Goal: Information Seeking & Learning: Check status

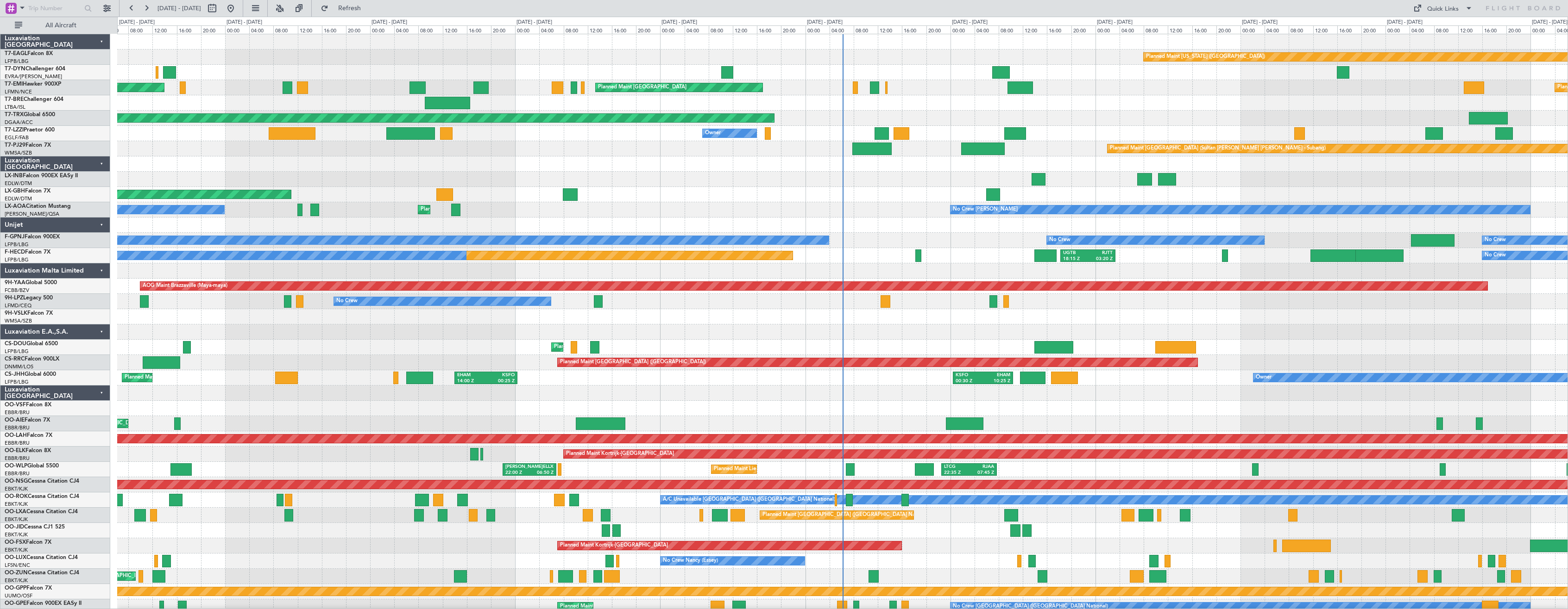
click at [100, 390] on div "Luxaviation [GEOGRAPHIC_DATA]" at bounding box center [56, 393] width 110 height 15
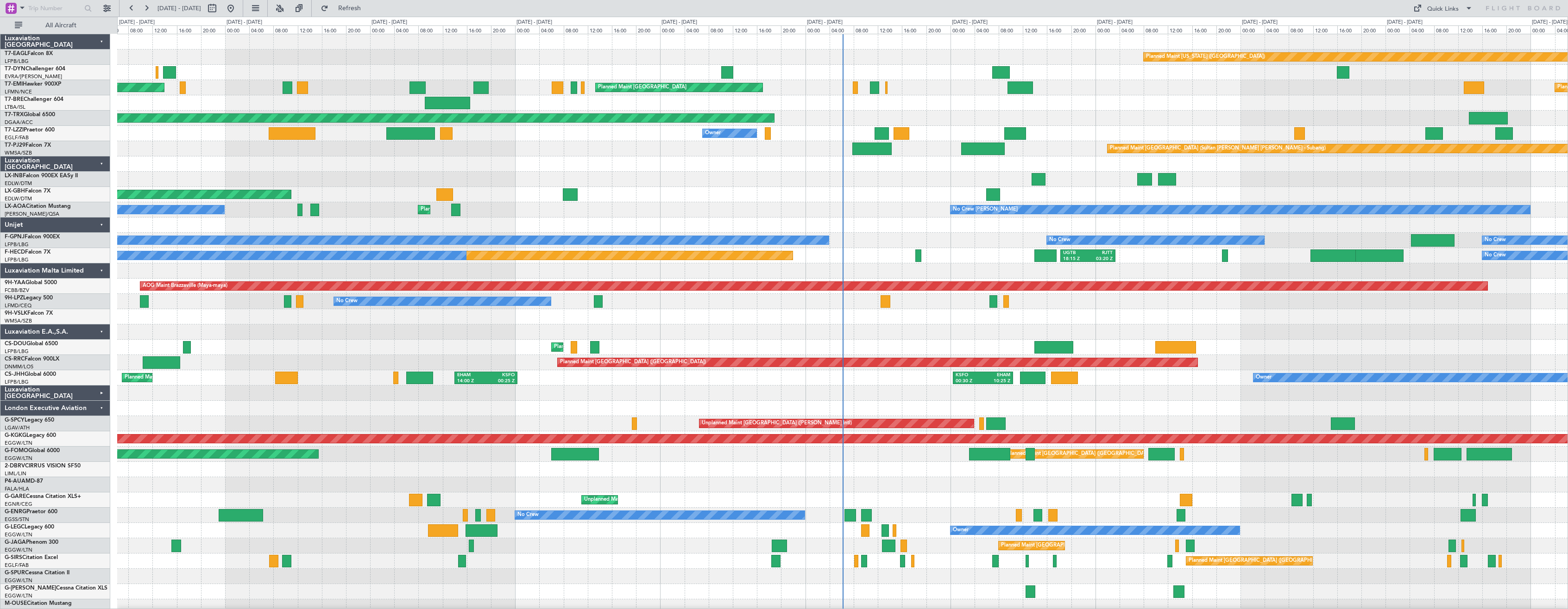
click at [98, 407] on div "London Executive Aviation" at bounding box center [56, 408] width 110 height 15
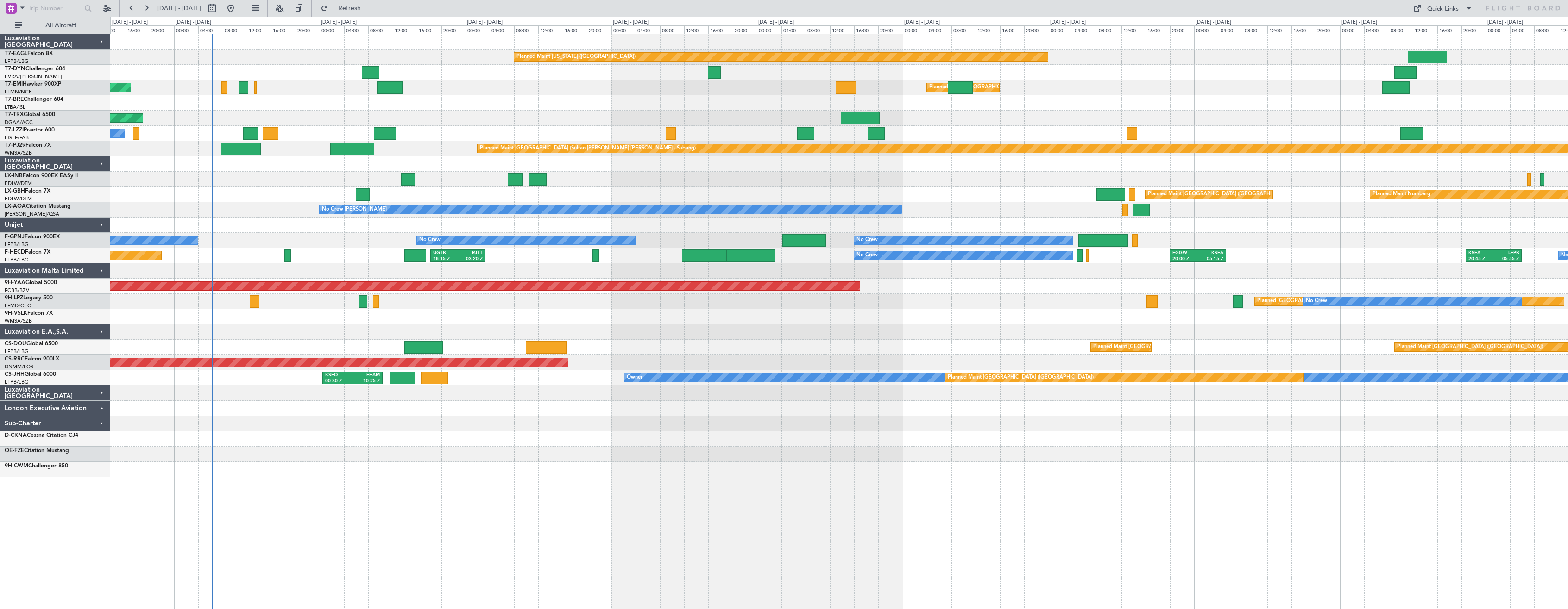
click at [475, 478] on div "Planned Maint [US_STATE] ([GEOGRAPHIC_DATA]) Planned Maint [GEOGRAPHIC_DATA] Pl…" at bounding box center [839, 321] width 1457 height 575
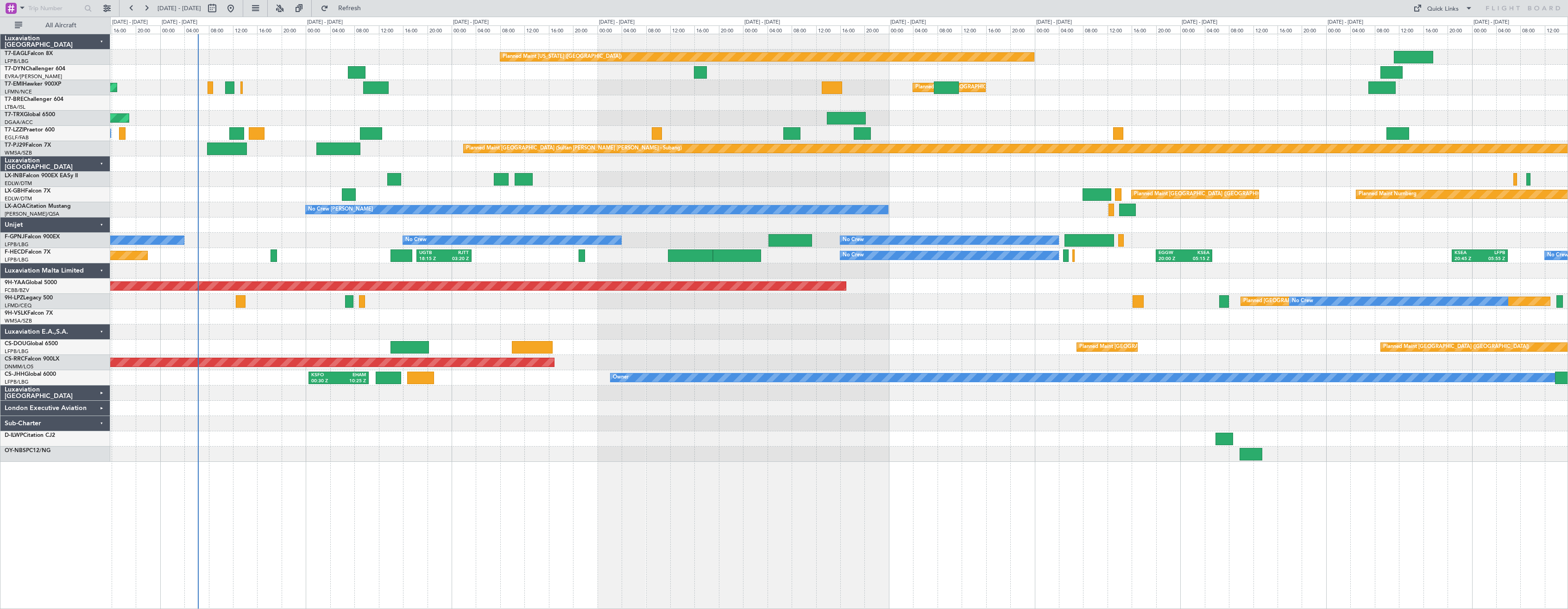
click at [267, 169] on div at bounding box center [839, 164] width 1457 height 15
click at [104, 5] on button at bounding box center [107, 8] width 15 height 15
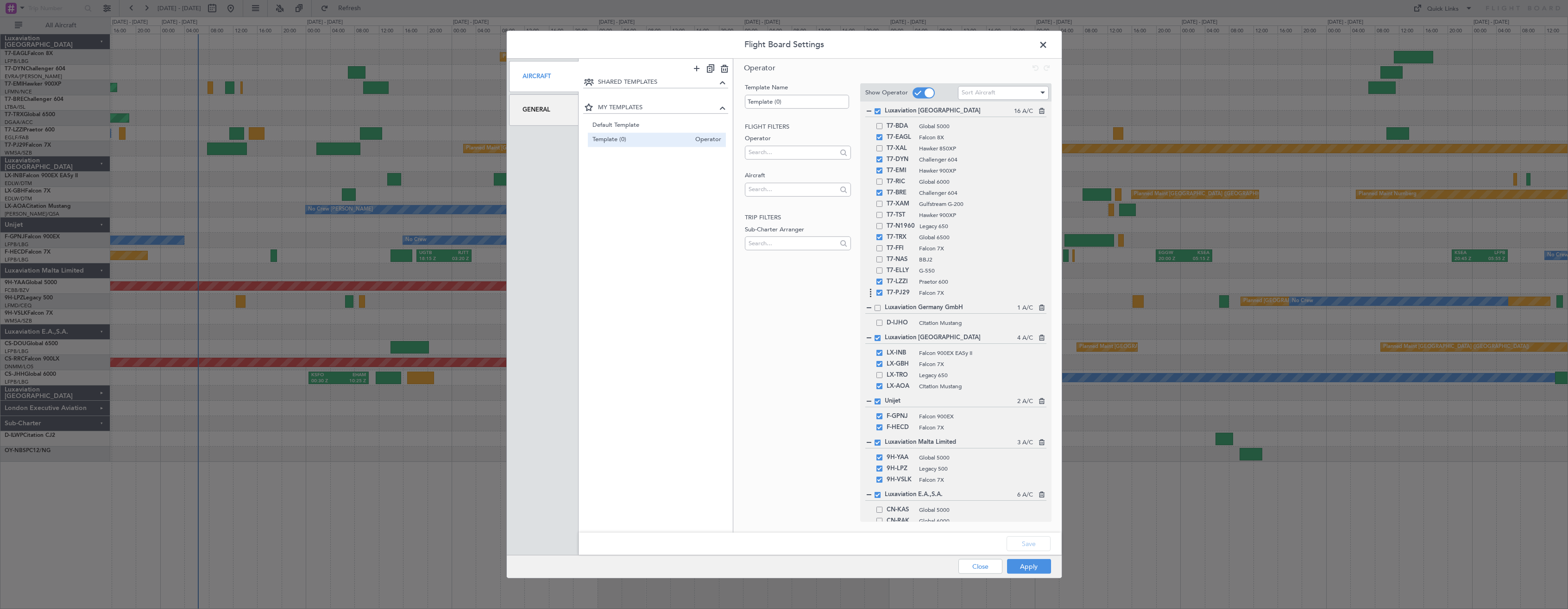
click at [881, 294] on span at bounding box center [879, 292] width 6 height 6
click at [883, 290] on input "checkbox" at bounding box center [883, 290] width 0 height 0
click at [1033, 542] on button "Save" at bounding box center [1028, 544] width 44 height 15
click at [1035, 566] on button "Apply" at bounding box center [1029, 566] width 44 height 15
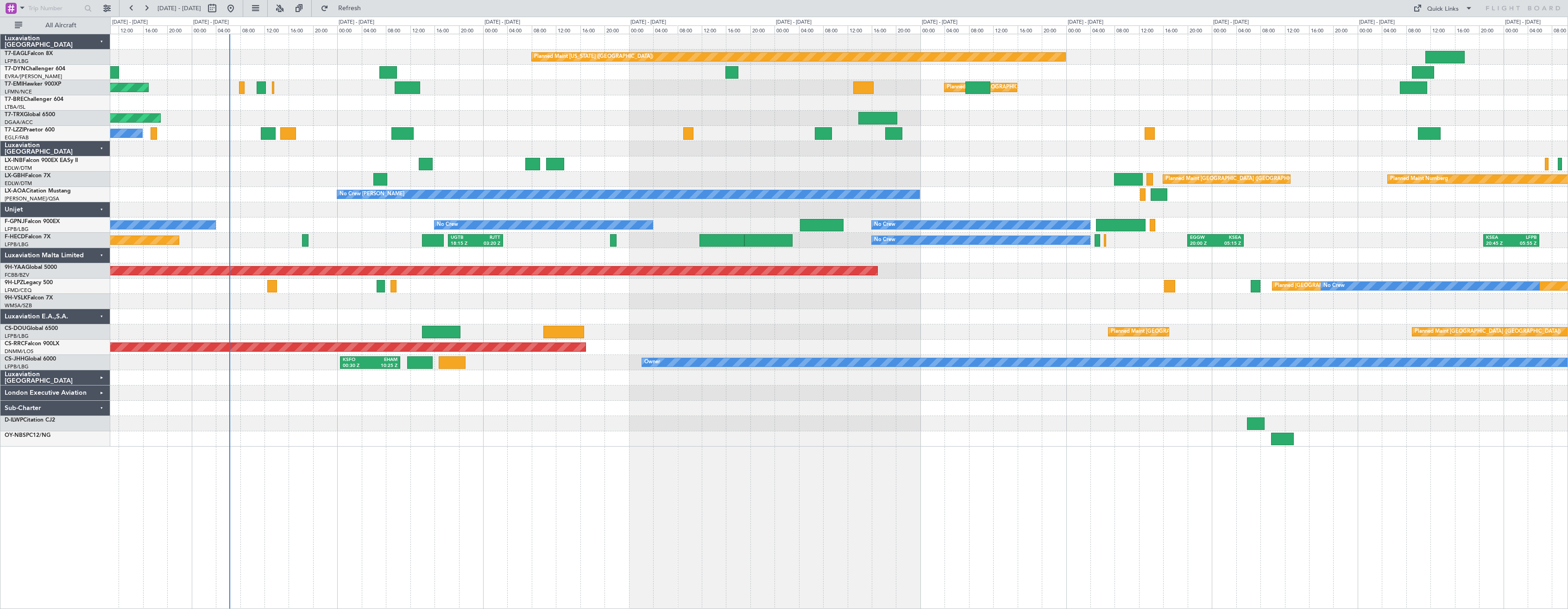
click at [625, 478] on div "Planned Maint [US_STATE] ([GEOGRAPHIC_DATA]) Planned Maint [GEOGRAPHIC_DATA] Pl…" at bounding box center [839, 321] width 1457 height 575
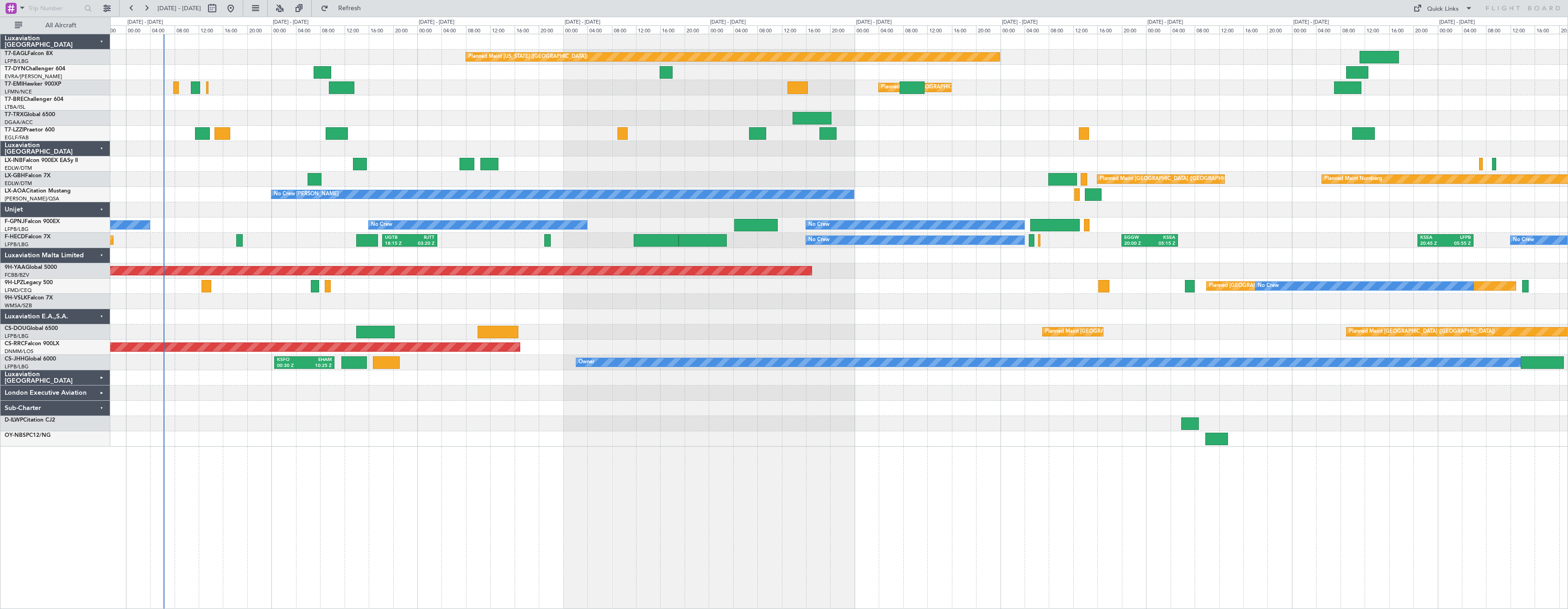
click at [544, 443] on div at bounding box center [839, 439] width 1457 height 15
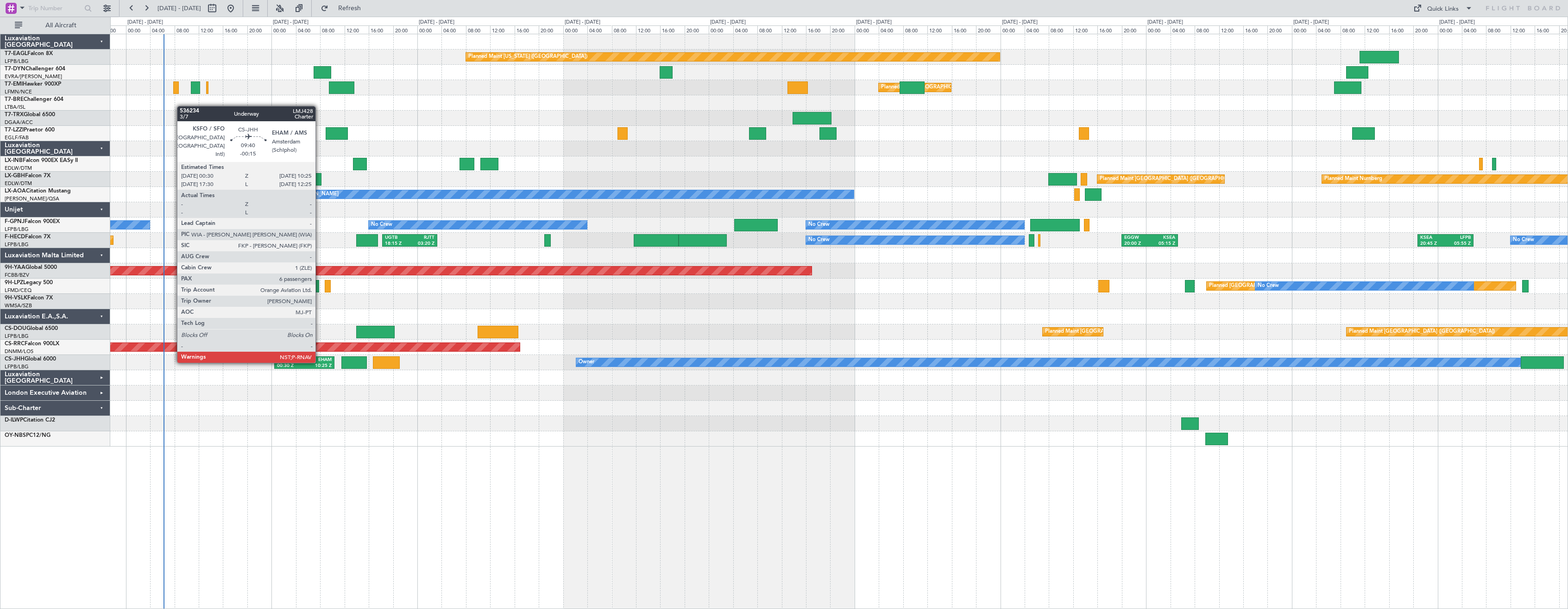
click at [320, 361] on div "EHAM" at bounding box center [318, 361] width 27 height 6
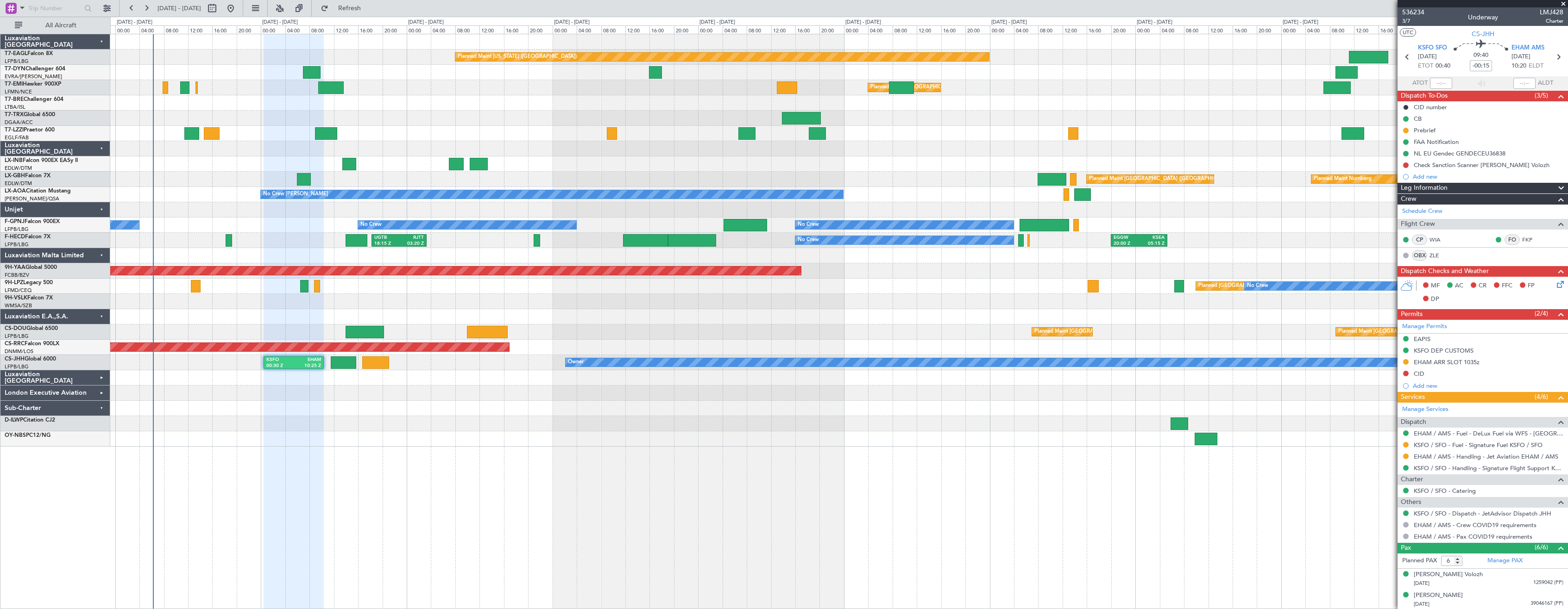
click at [551, 468] on div "Planned Maint [US_STATE] ([GEOGRAPHIC_DATA]) Planned Maint [GEOGRAPHIC_DATA] Pl…" at bounding box center [839, 321] width 1457 height 575
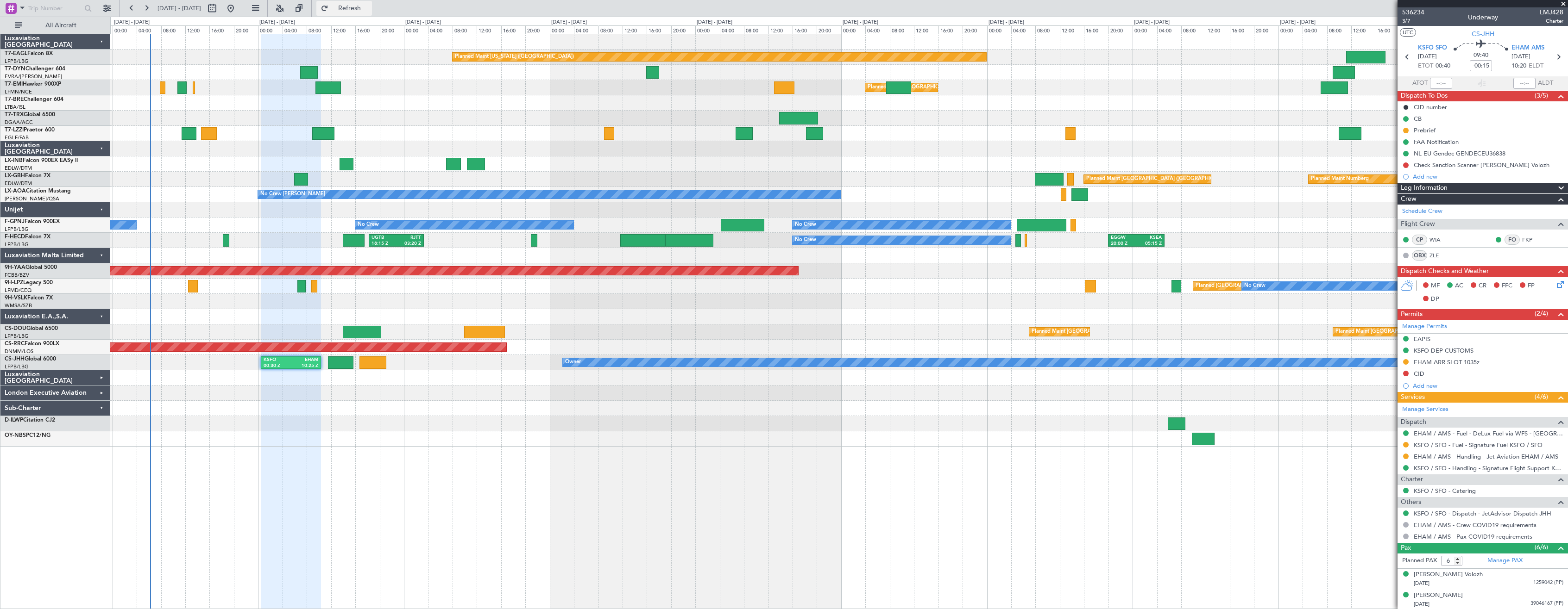
click at [369, 8] on span "Refresh" at bounding box center [349, 8] width 39 height 6
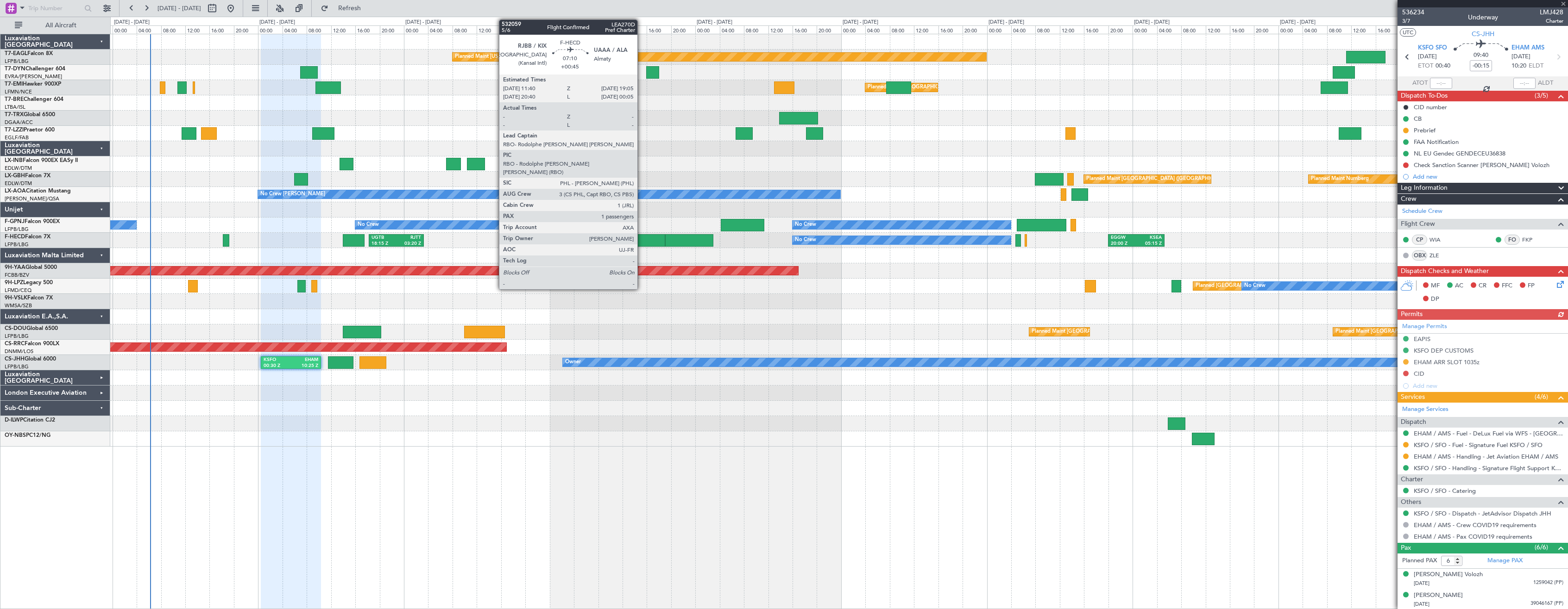
click at [642, 239] on div at bounding box center [642, 240] width 45 height 12
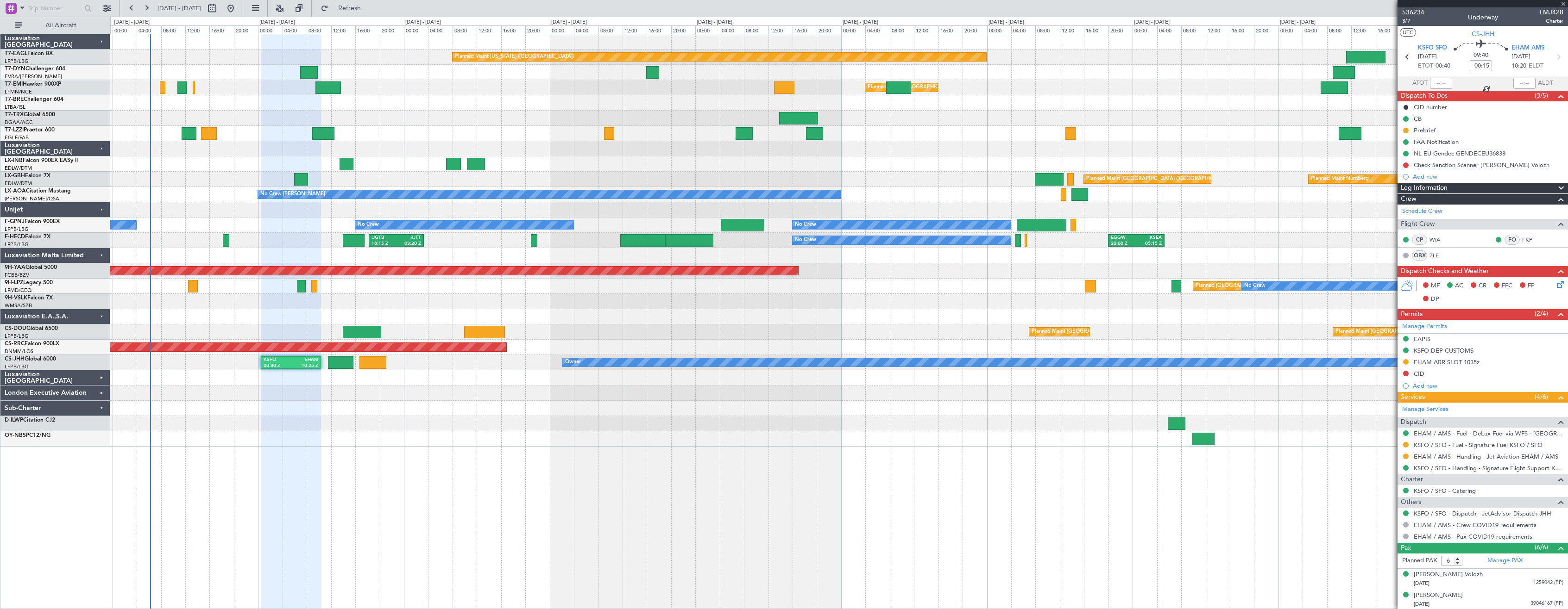
type input "+00:45"
type input "1"
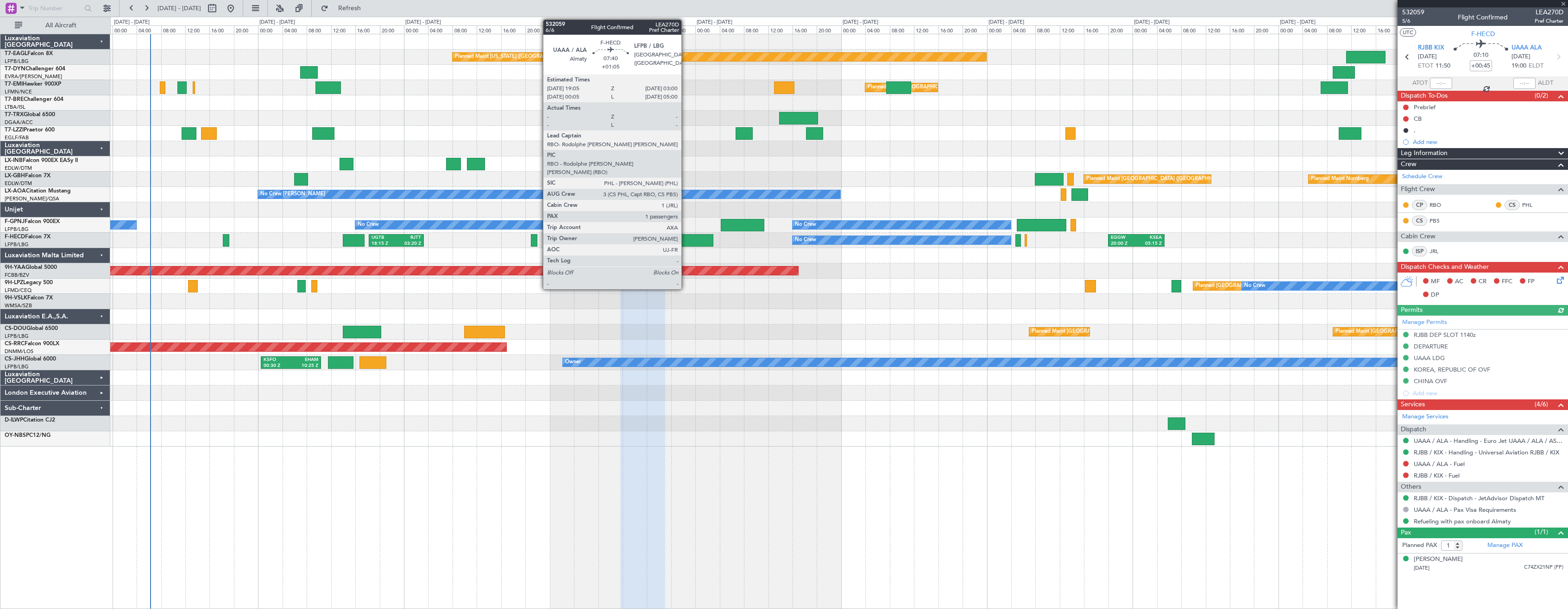
click at [685, 238] on div at bounding box center [689, 240] width 48 height 12
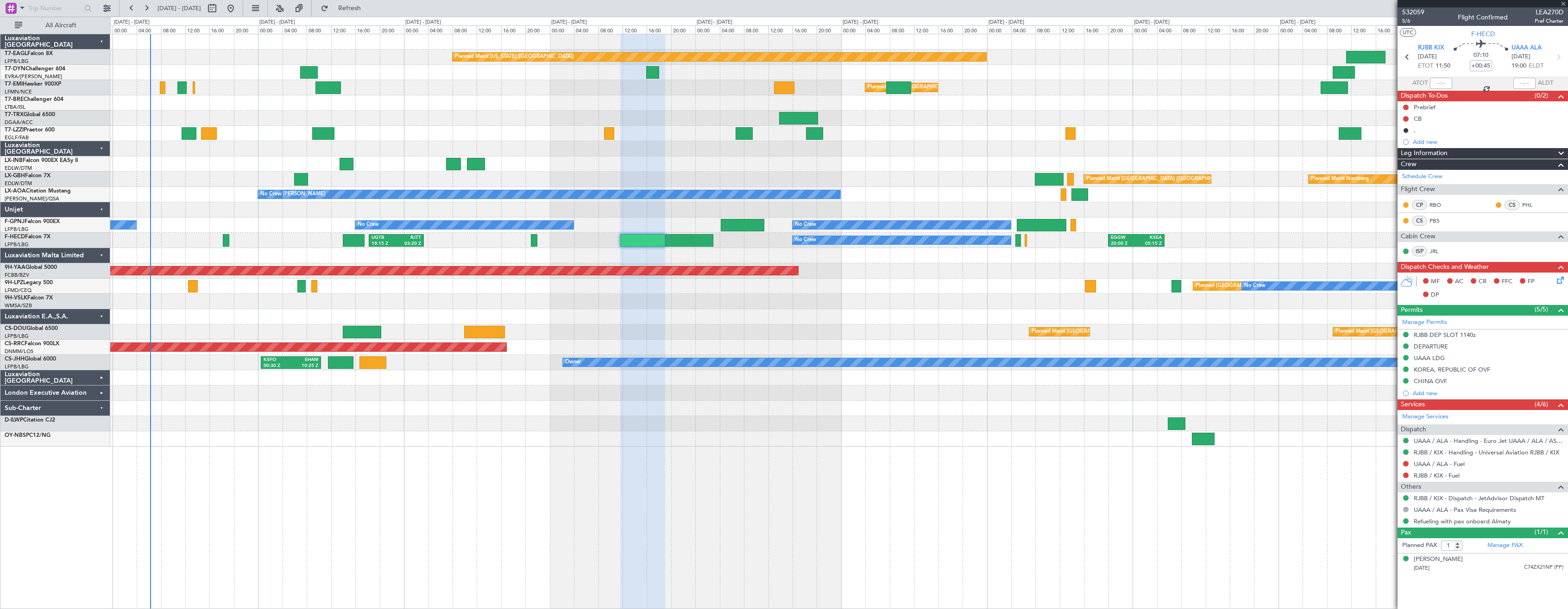
type input "+01:05"
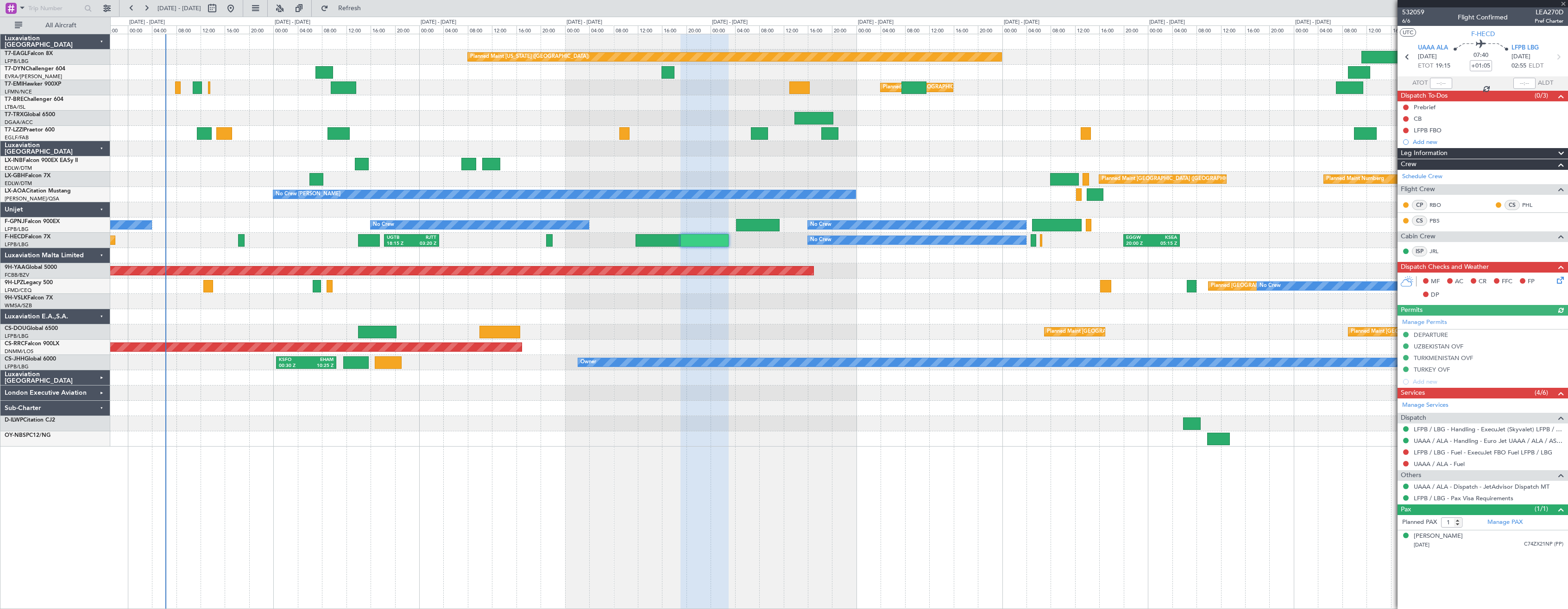
click at [770, 491] on div "Planned Maint [US_STATE] ([GEOGRAPHIC_DATA]) Planned Maint [GEOGRAPHIC_DATA] Pl…" at bounding box center [839, 321] width 1457 height 575
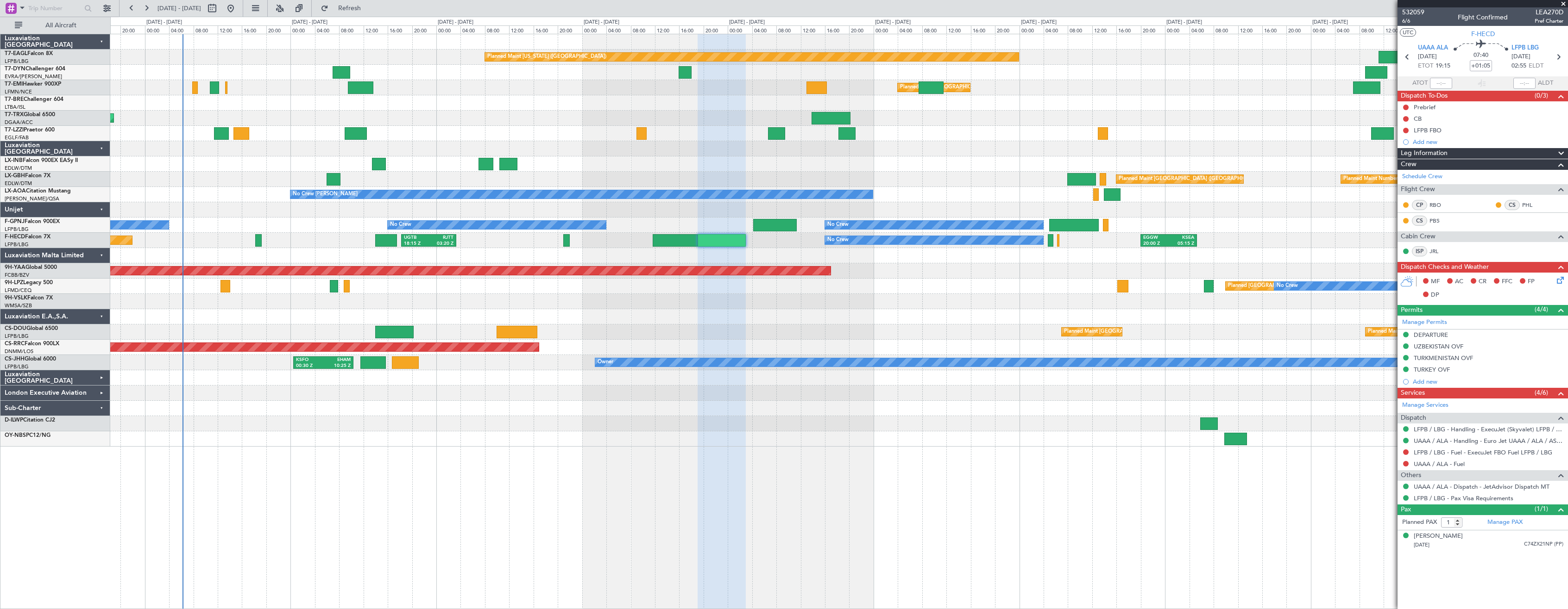
click at [799, 482] on div "Planned Maint [US_STATE] ([GEOGRAPHIC_DATA]) Planned Maint [GEOGRAPHIC_DATA] Pl…" at bounding box center [839, 321] width 1457 height 575
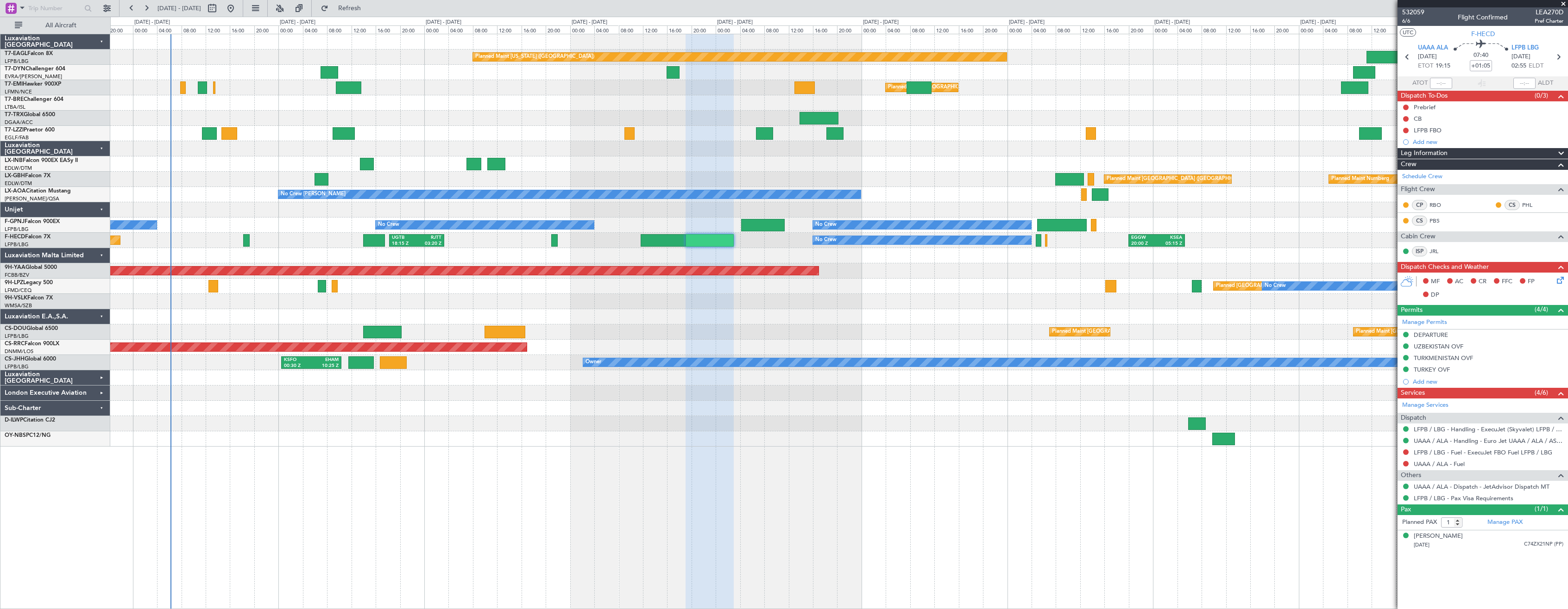
click at [774, 482] on div "Planned Maint [US_STATE] ([GEOGRAPHIC_DATA]) Planned Maint [GEOGRAPHIC_DATA] Pl…" at bounding box center [839, 321] width 1457 height 575
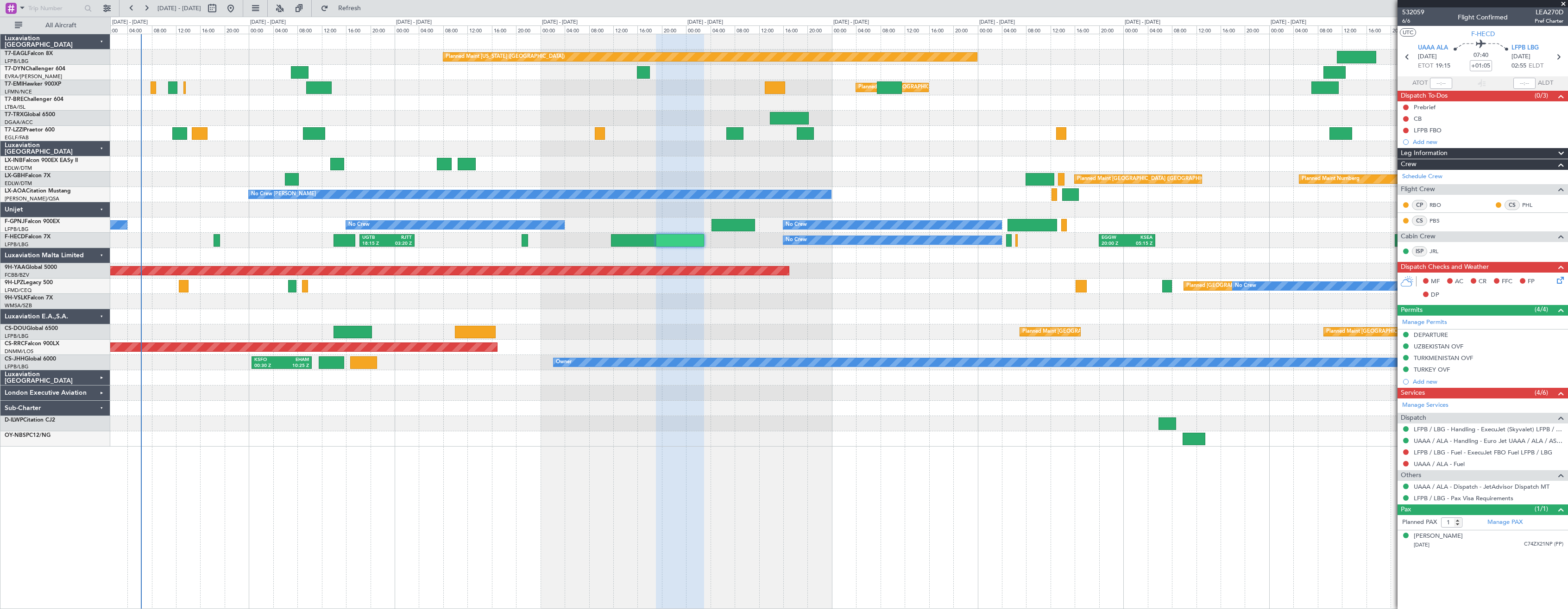
click at [534, 106] on div at bounding box center [839, 102] width 1457 height 15
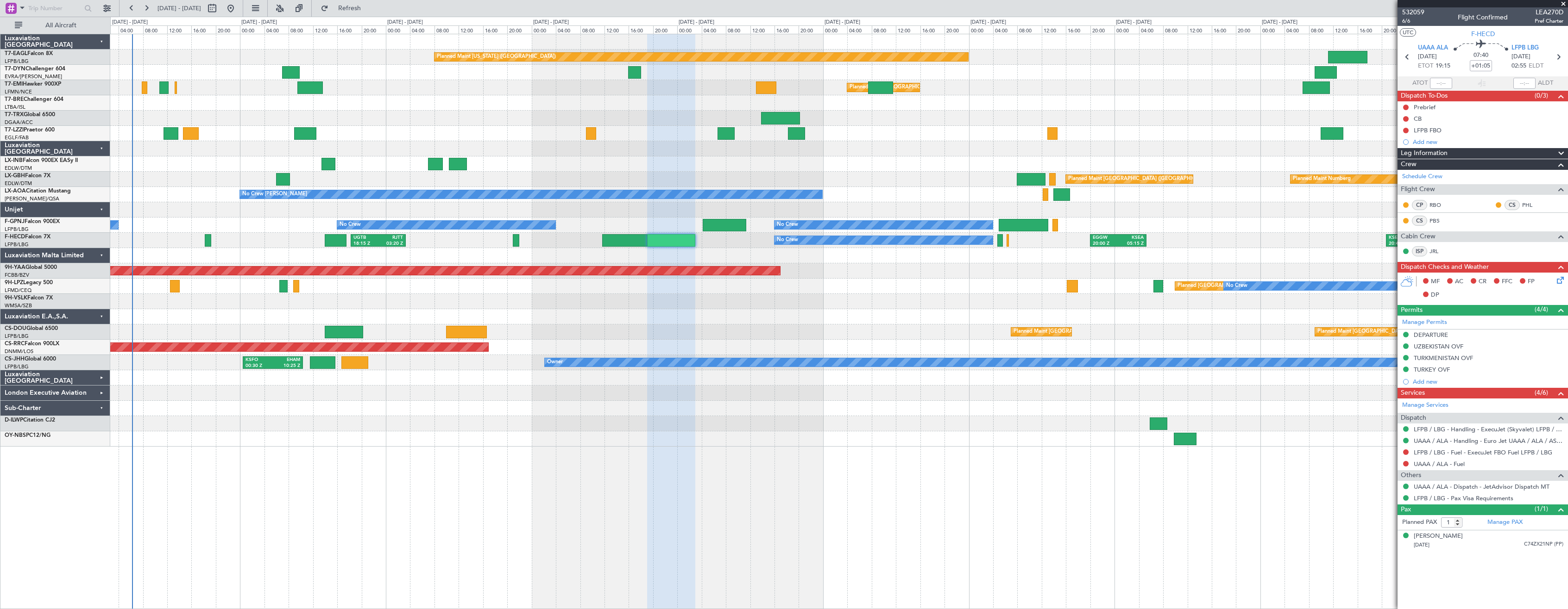
click at [578, 145] on div "Planned Maint [US_STATE] ([GEOGRAPHIC_DATA]) Planned Maint [GEOGRAPHIC_DATA] Pl…" at bounding box center [839, 240] width 1457 height 412
